Goal: Task Accomplishment & Management: Manage account settings

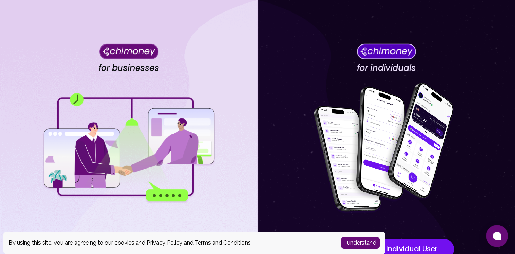
scroll to position [60, 0]
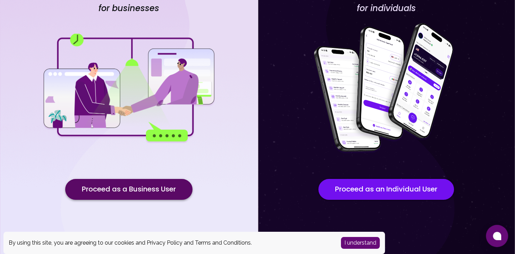
click at [165, 194] on button "Proceed as a Business User" at bounding box center [128, 189] width 127 height 21
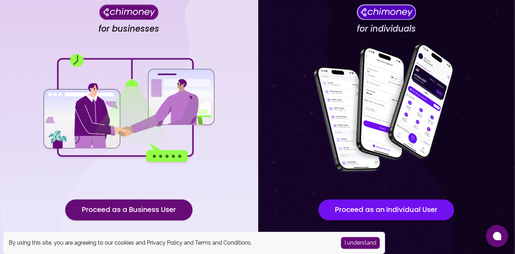
scroll to position [60, 0]
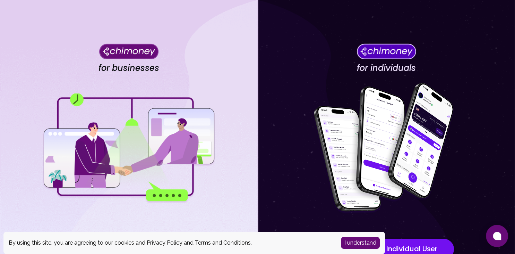
click at [355, 242] on button "I understand" at bounding box center [360, 243] width 39 height 12
